Goal: Task Accomplishment & Management: Complete application form

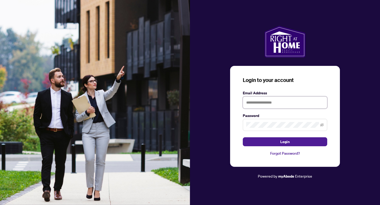
click at [260, 103] on input "text" at bounding box center [285, 103] width 85 height 12
type input "**********"
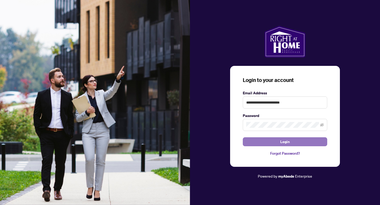
click at [279, 146] on button "Login" at bounding box center [285, 142] width 85 height 9
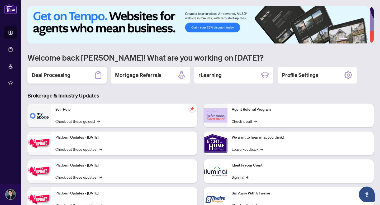
click at [76, 78] on div "Deal Processing" at bounding box center [66, 75] width 79 height 17
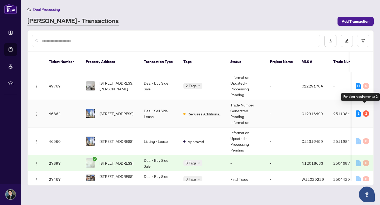
click at [366, 111] on div "2" at bounding box center [366, 114] width 6 height 6
click at [358, 111] on div "1" at bounding box center [358, 114] width 5 height 6
click at [363, 111] on div "2" at bounding box center [366, 114] width 6 height 6
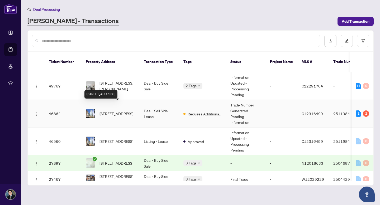
click at [118, 111] on span "[STREET_ADDRESS]" at bounding box center [117, 114] width 34 height 6
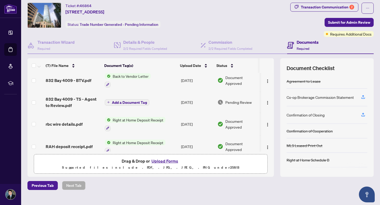
scroll to position [4, 0]
click at [131, 102] on span "Add a Document Tag" at bounding box center [129, 103] width 35 height 4
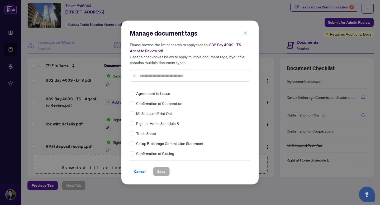
click at [29, 83] on div "Manage document tags Please browse the list or search to apply tags to: 832 Bay…" at bounding box center [190, 102] width 380 height 205
click at [139, 171] on span "Cancel" at bounding box center [140, 172] width 12 height 8
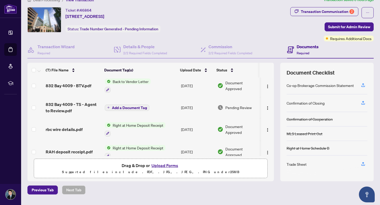
scroll to position [23, 0]
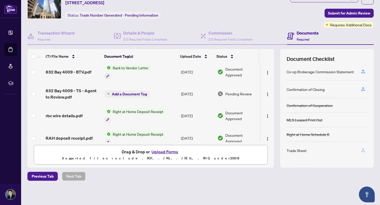
click at [361, 149] on icon "button" at bounding box center [363, 150] width 5 height 5
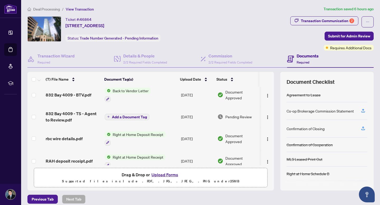
scroll to position [0, 0]
click at [310, 22] on div "Transaction Communication 2" at bounding box center [327, 21] width 53 height 8
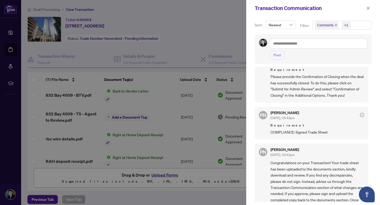
scroll to position [26, 0]
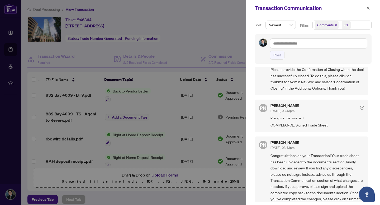
click at [312, 125] on span "COMPLIANCE: Signed Trade Sheet" at bounding box center [318, 125] width 94 height 6
click at [312, 126] on span "COMPLIANCE: Signed Trade Sheet" at bounding box center [318, 125] width 94 height 6
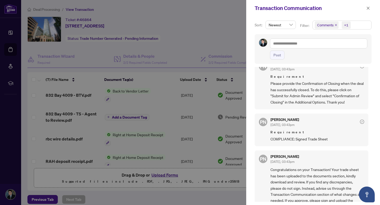
scroll to position [0, 0]
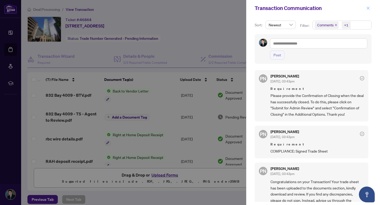
click at [367, 9] on icon "close" at bounding box center [369, 8] width 4 height 4
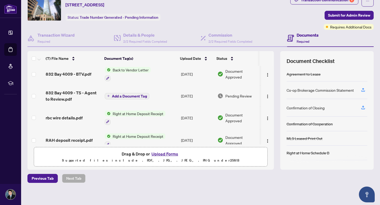
scroll to position [23, 0]
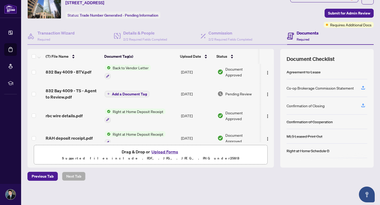
click at [306, 33] on h4 "Documents" at bounding box center [308, 33] width 22 height 6
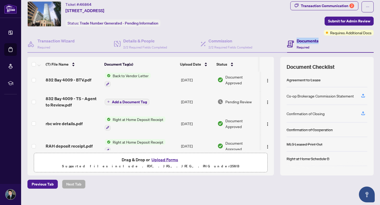
scroll to position [0, 0]
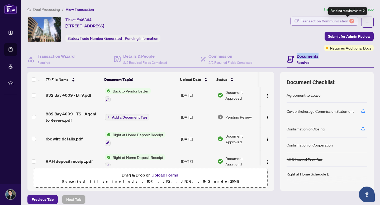
click at [350, 20] on div "2" at bounding box center [352, 21] width 5 height 5
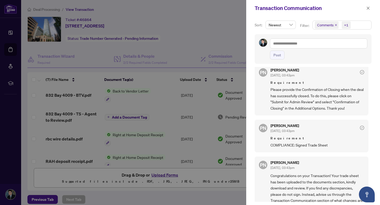
scroll to position [6, 0]
click at [360, 127] on icon "check-circle" at bounding box center [362, 128] width 4 height 4
click at [298, 146] on span "COMPLIANCE: Signed Trade Sheet" at bounding box center [318, 145] width 94 height 6
drag, startPoint x: 298, startPoint y: 146, endPoint x: 295, endPoint y: 144, distance: 3.8
click at [298, 146] on span "COMPLIANCE: Signed Trade Sheet" at bounding box center [318, 145] width 94 height 6
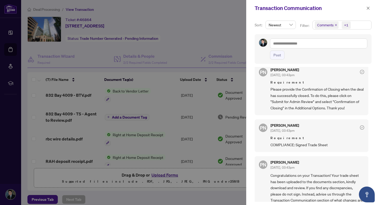
click at [289, 131] on span "Aug/26/2025, 03:43pm" at bounding box center [283, 131] width 24 height 4
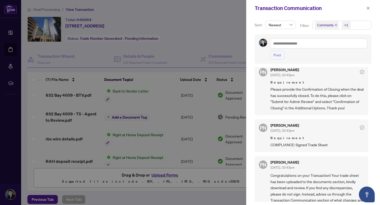
click at [228, 120] on div at bounding box center [190, 102] width 380 height 205
click at [366, 8] on button "button" at bounding box center [368, 8] width 7 height 6
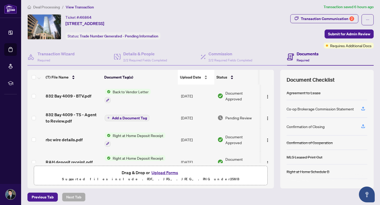
scroll to position [0, 0]
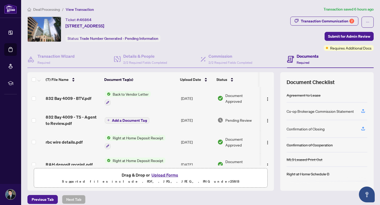
click at [298, 55] on h4 "Documents" at bounding box center [308, 56] width 22 height 6
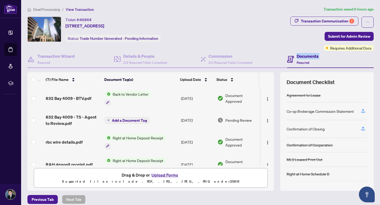
click at [115, 94] on span "Back to Vendor Letter" at bounding box center [131, 94] width 40 height 6
click at [160, 96] on td "Back to Vendor Letter" at bounding box center [141, 98] width 77 height 23
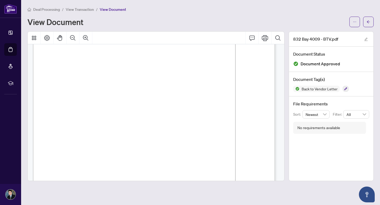
scroll to position [44, 0]
click at [51, 10] on span "Deal Processing" at bounding box center [46, 9] width 27 height 5
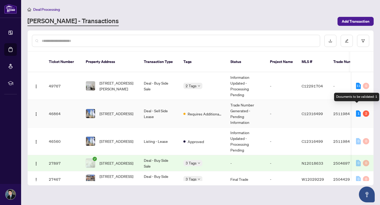
click at [356, 111] on div "1" at bounding box center [358, 114] width 5 height 6
click at [365, 111] on div "2" at bounding box center [366, 114] width 6 height 6
click at [318, 111] on span "C12316499" at bounding box center [312, 113] width 21 height 5
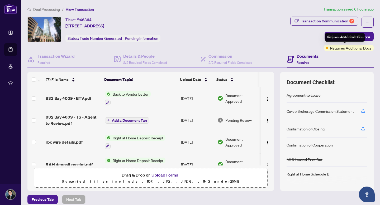
click at [346, 49] on span "Requires Additional Docs" at bounding box center [350, 48] width 41 height 6
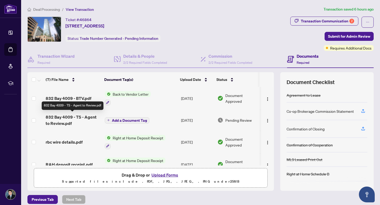
click at [69, 117] on span "832 Bay 4009 - TS - Agent to Review.pdf" at bounding box center [73, 120] width 55 height 13
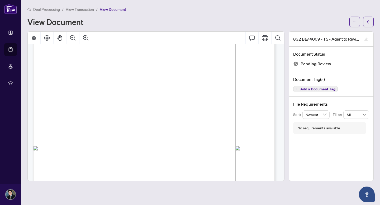
scroll to position [148, 0]
click at [265, 38] on icon "Print" at bounding box center [265, 38] width 6 height 6
click at [254, 39] on icon "Comment" at bounding box center [252, 38] width 6 height 6
click at [252, 38] on icon "Comment" at bounding box center [252, 38] width 6 height 6
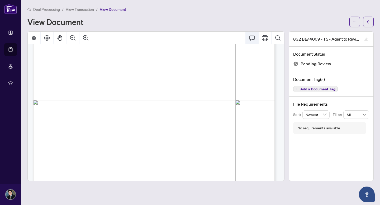
click at [252, 38] on icon "Comment" at bounding box center [252, 38] width 6 height 6
click at [252, 41] on button "Comment" at bounding box center [252, 38] width 13 height 13
click at [37, 37] on icon "Thumbnails" at bounding box center [34, 38] width 6 height 6
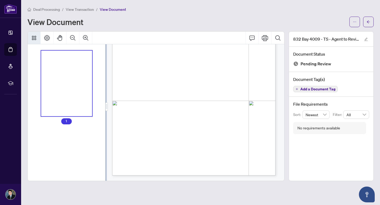
scroll to position [85, 0]
click at [266, 39] on icon "Print" at bounding box center [265, 38] width 6 height 6
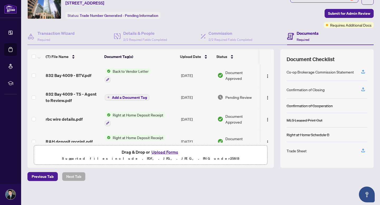
scroll to position [23, 0]
click at [361, 149] on icon "button" at bounding box center [363, 150] width 5 height 5
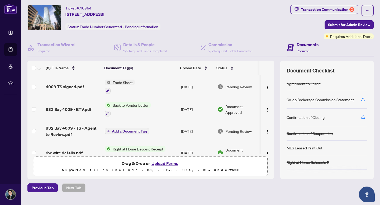
scroll to position [11, 0]
click at [115, 130] on span "Add a Document Tag" at bounding box center [129, 132] width 35 height 4
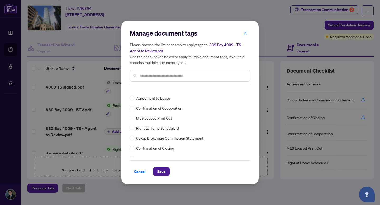
scroll to position [0, 0]
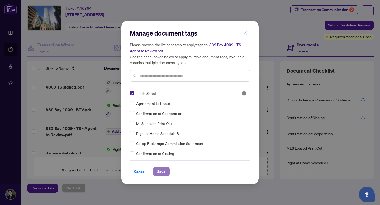
click at [159, 170] on span "Save" at bounding box center [161, 172] width 8 height 8
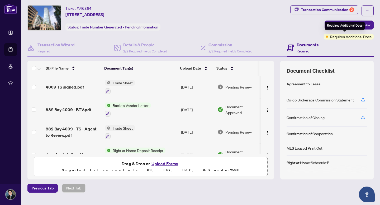
click at [343, 28] on div "Requires Additional Docs" at bounding box center [345, 26] width 40 height 8
click at [329, 26] on span "Submit for Admin Review" at bounding box center [349, 25] width 42 height 8
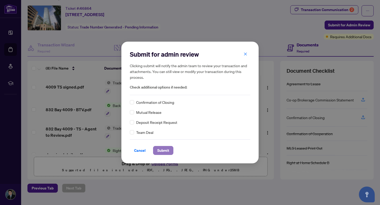
click at [161, 150] on span "Submit" at bounding box center [163, 151] width 12 height 8
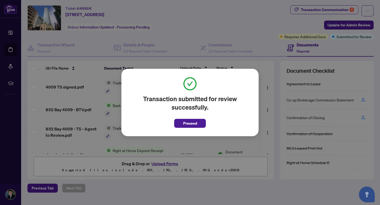
click at [193, 126] on span "Proceed" at bounding box center [190, 123] width 14 height 8
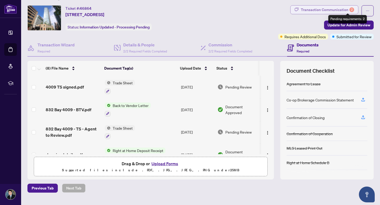
click at [350, 11] on div "2" at bounding box center [352, 9] width 5 height 5
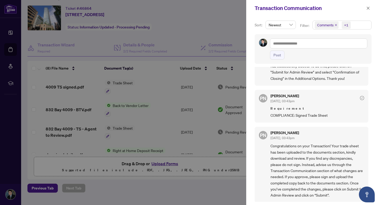
scroll to position [43, 0]
